Goal: Information Seeking & Learning: Find specific page/section

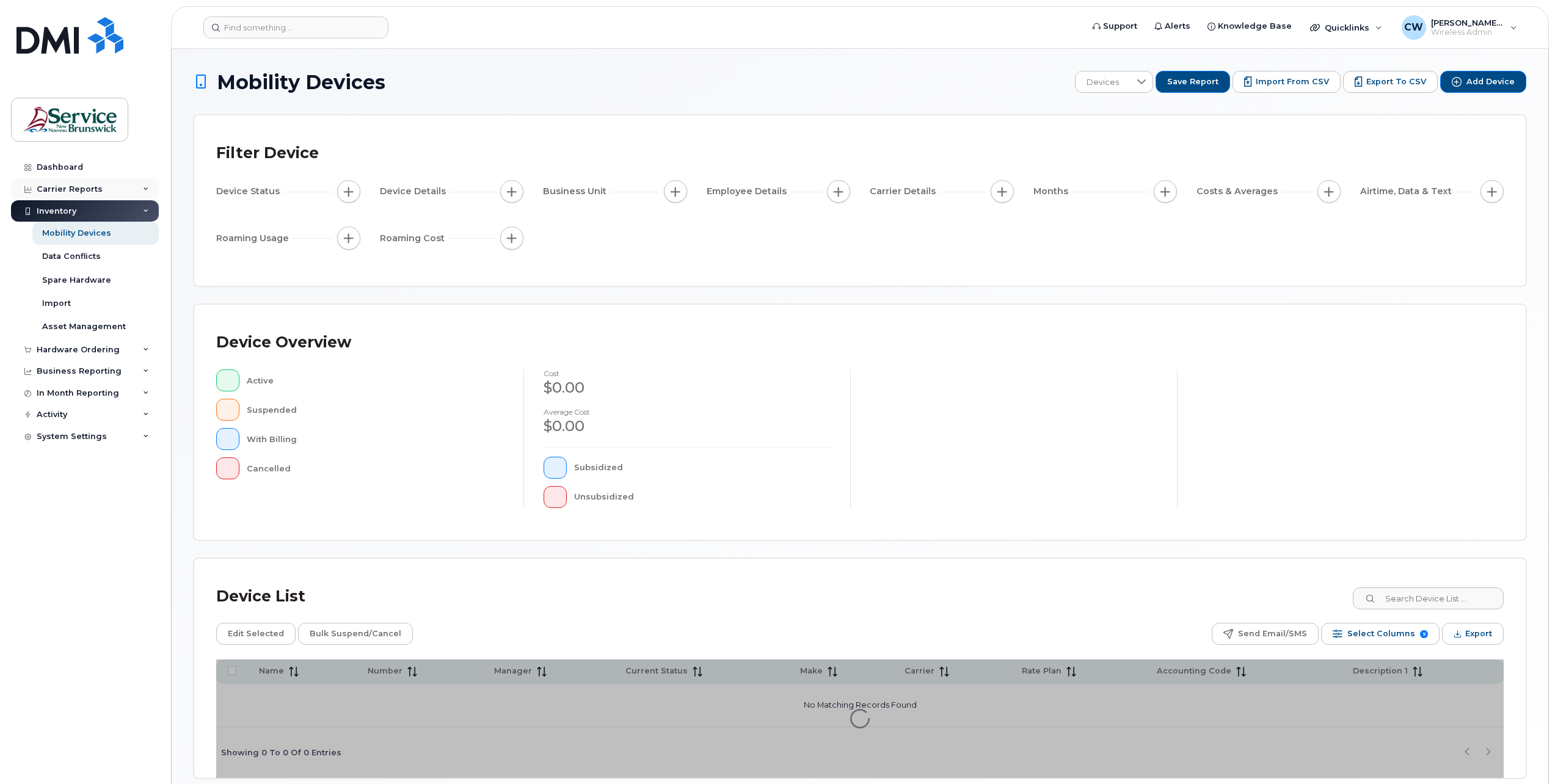
click at [76, 182] on div "Carrier Reports" at bounding box center [85, 189] width 148 height 22
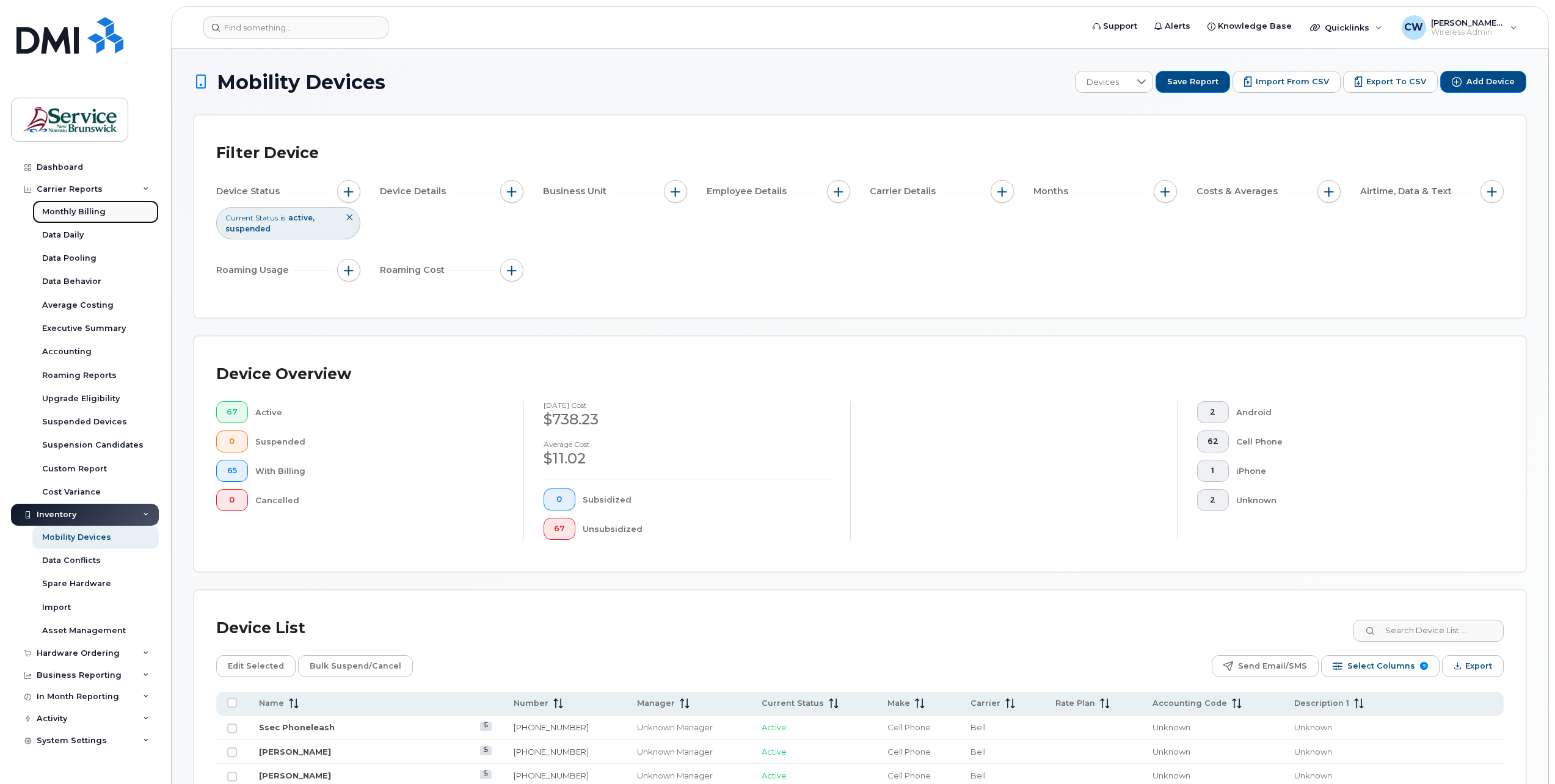
click at [74, 208] on div "Monthly Billing" at bounding box center [74, 212] width 64 height 11
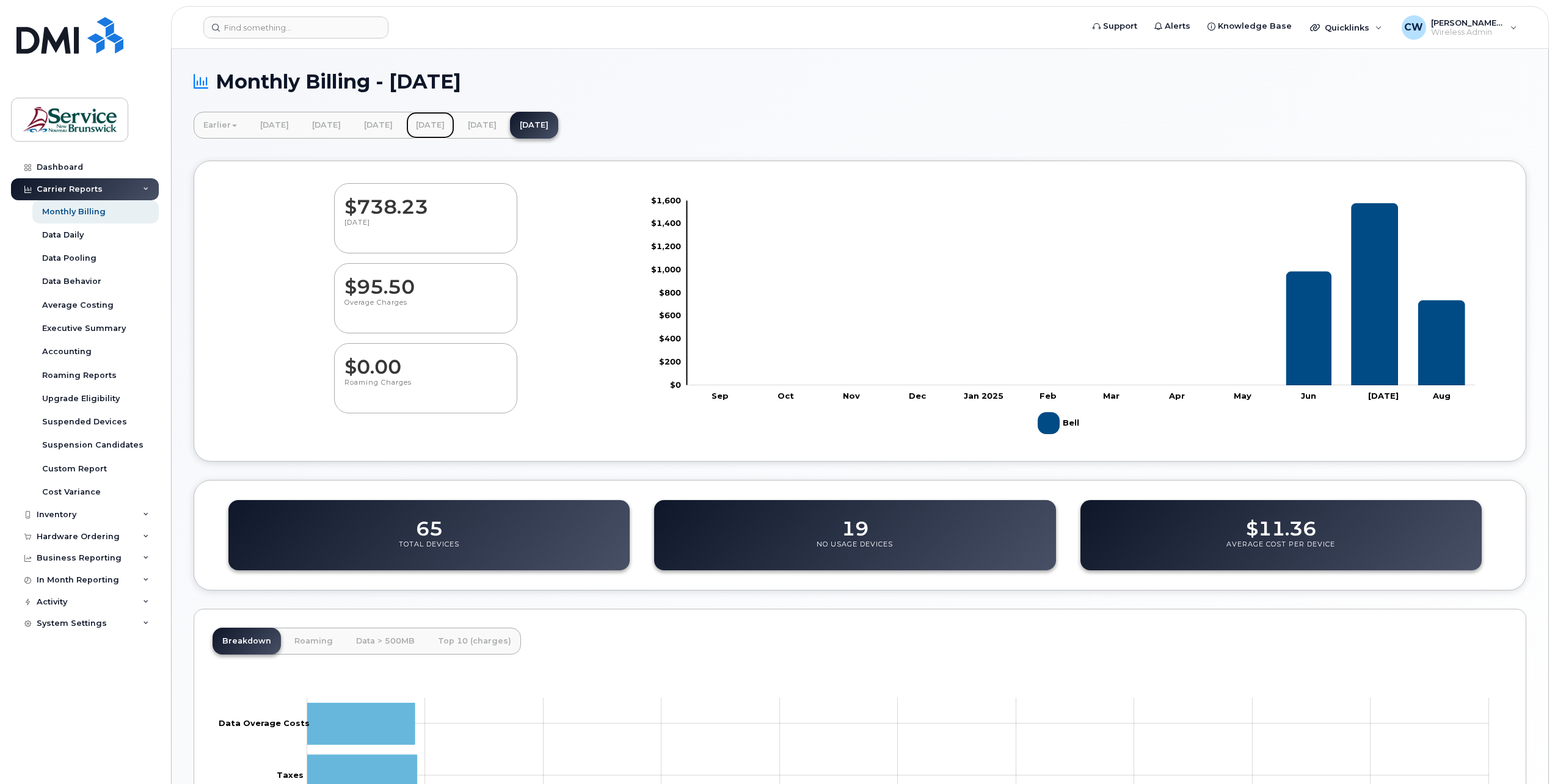
click at [455, 122] on link "[DATE]" at bounding box center [430, 125] width 48 height 27
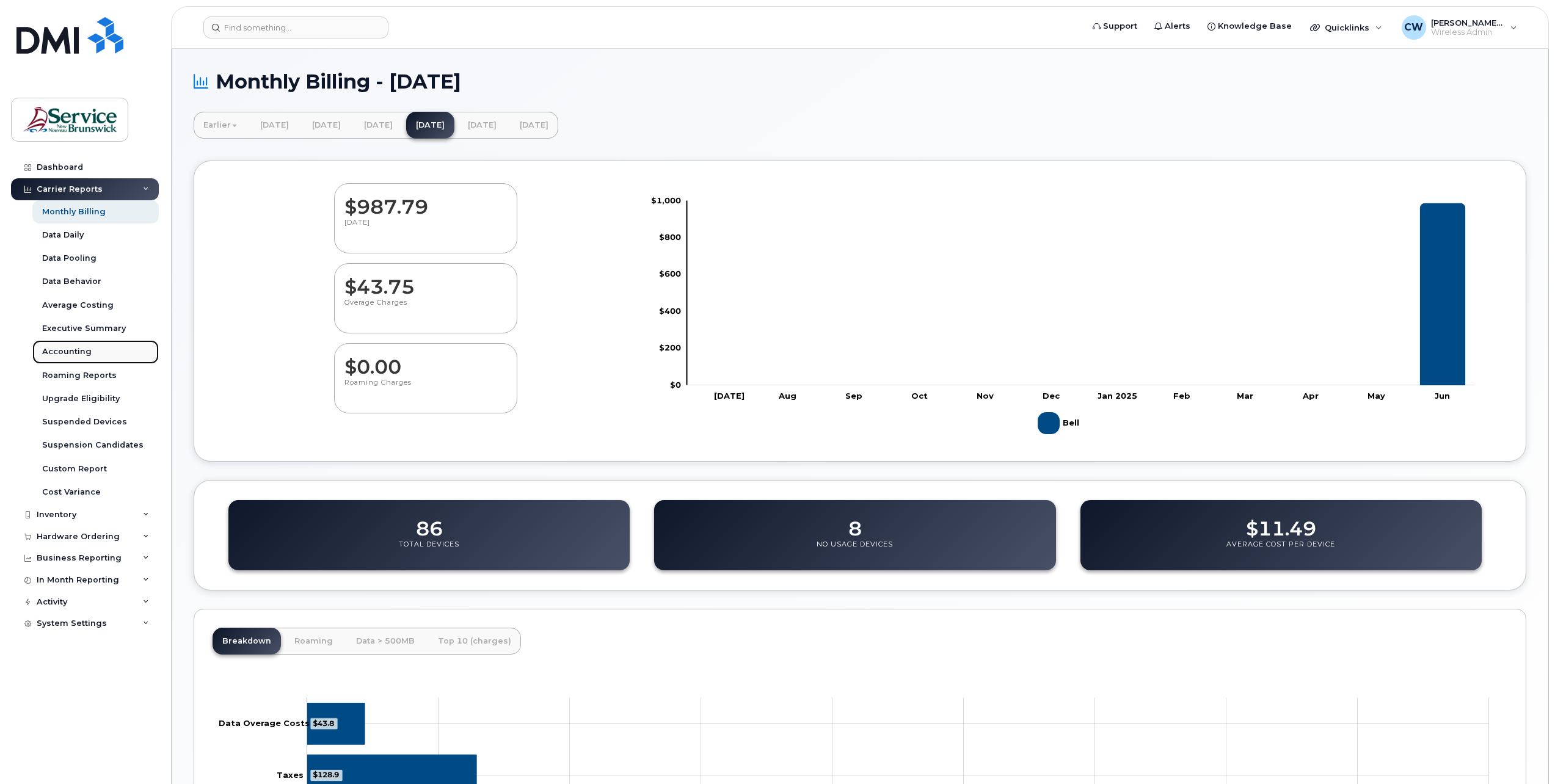
click at [75, 346] on div "Accounting" at bounding box center [67, 351] width 49 height 11
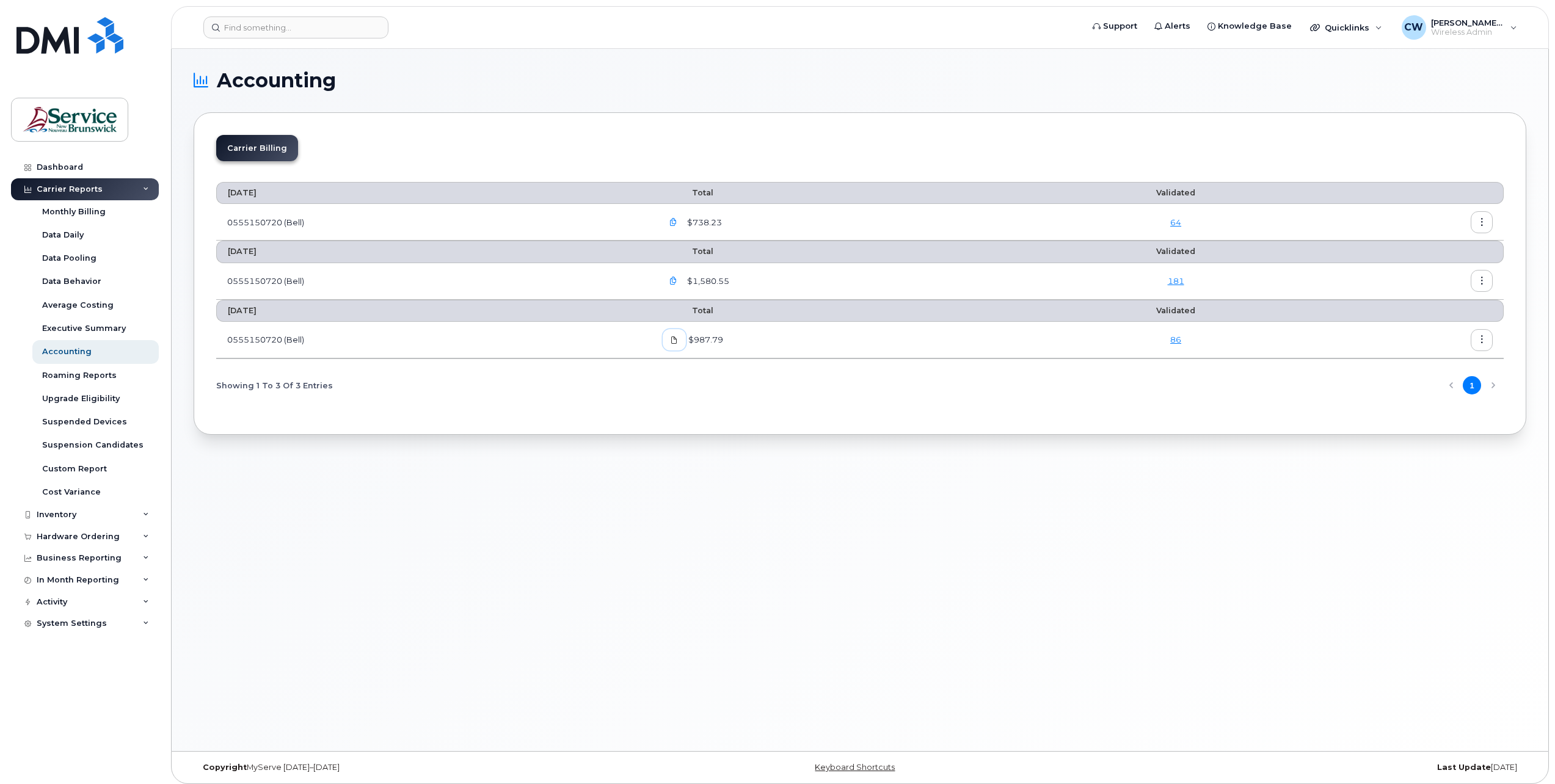
click at [678, 337] on icon at bounding box center [675, 340] width 7 height 7
